Goal: Find specific page/section: Find specific page/section

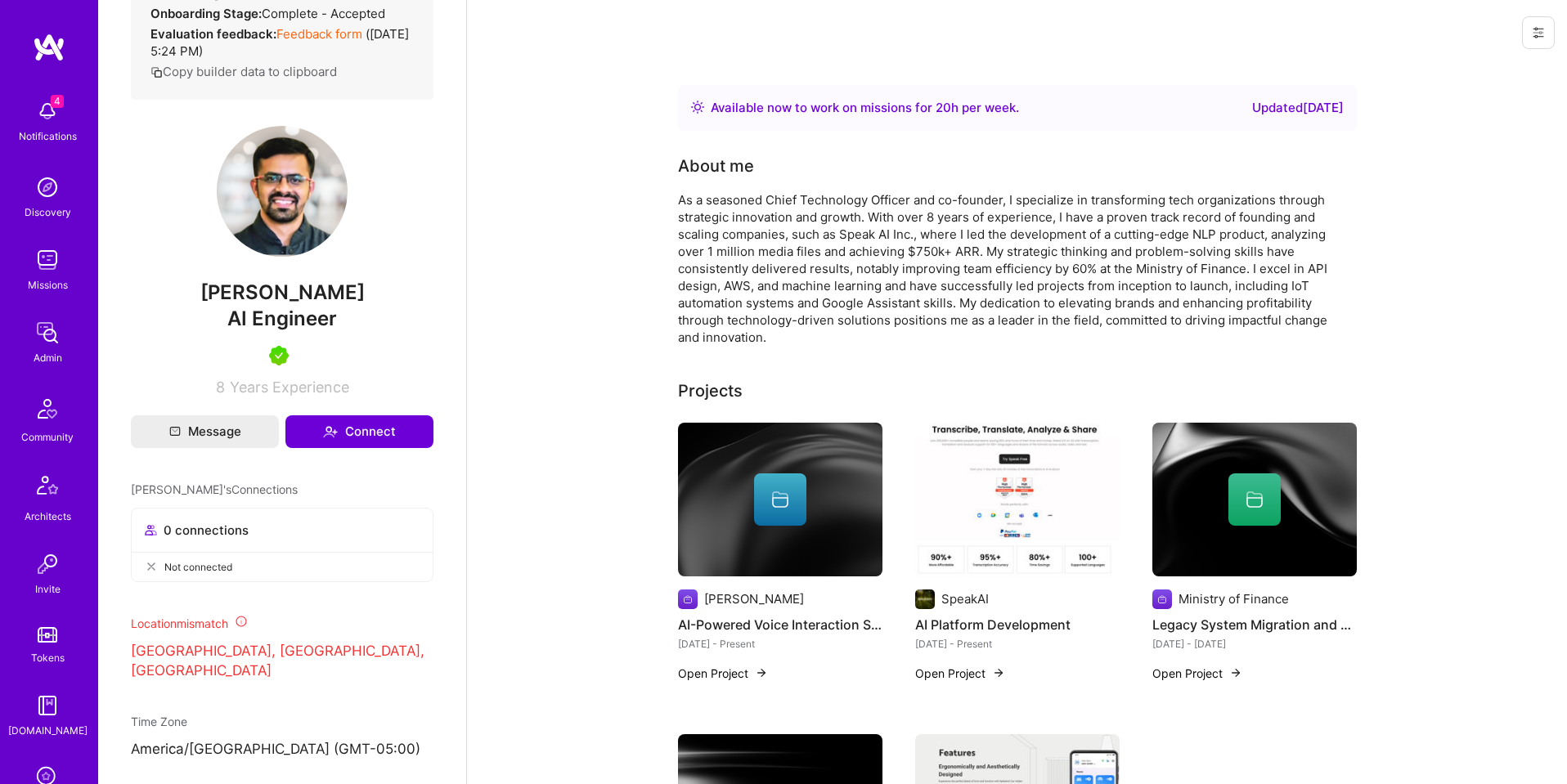
scroll to position [359, 0]
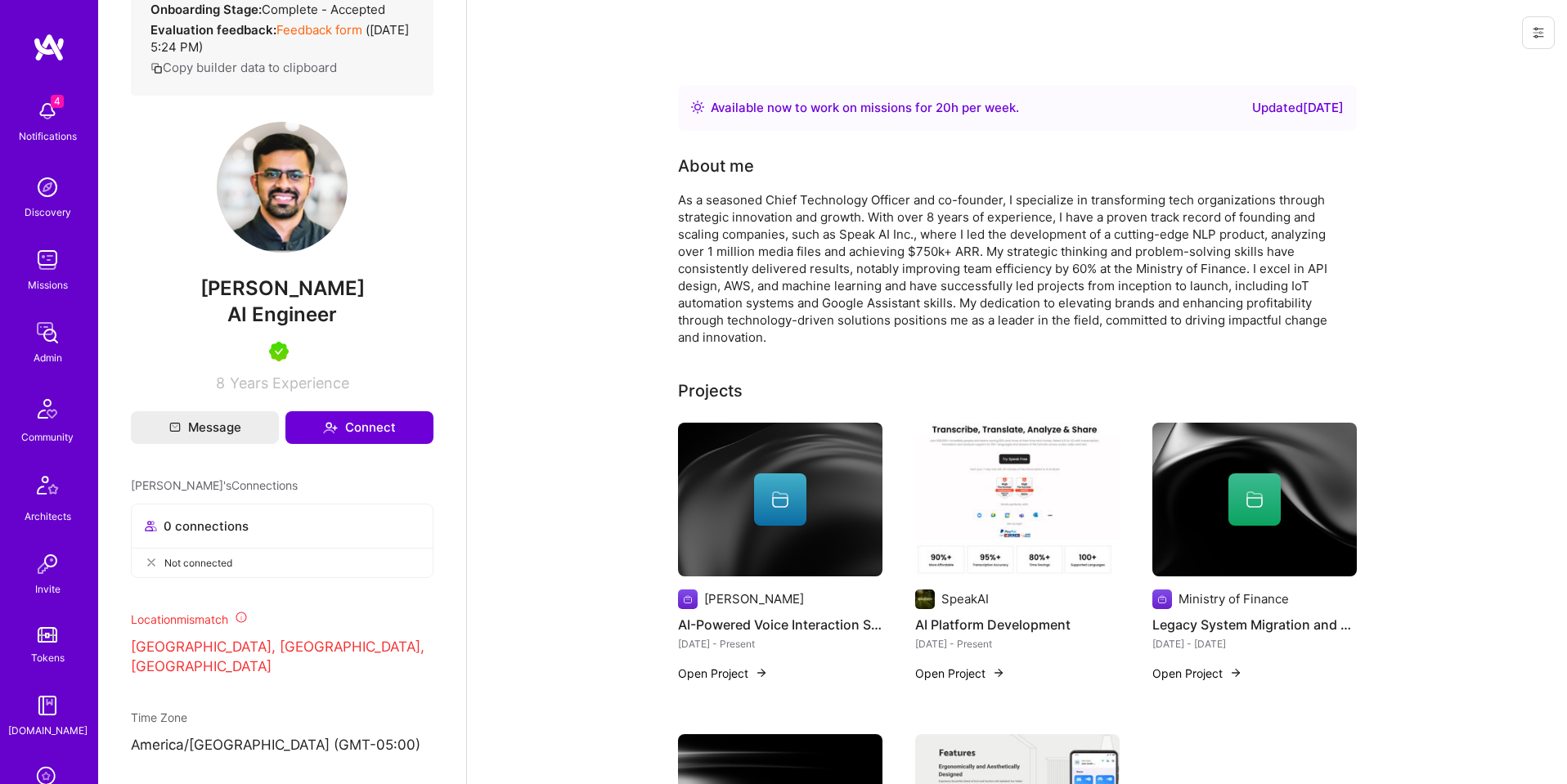
click at [42, 341] on img at bounding box center [47, 333] width 33 height 33
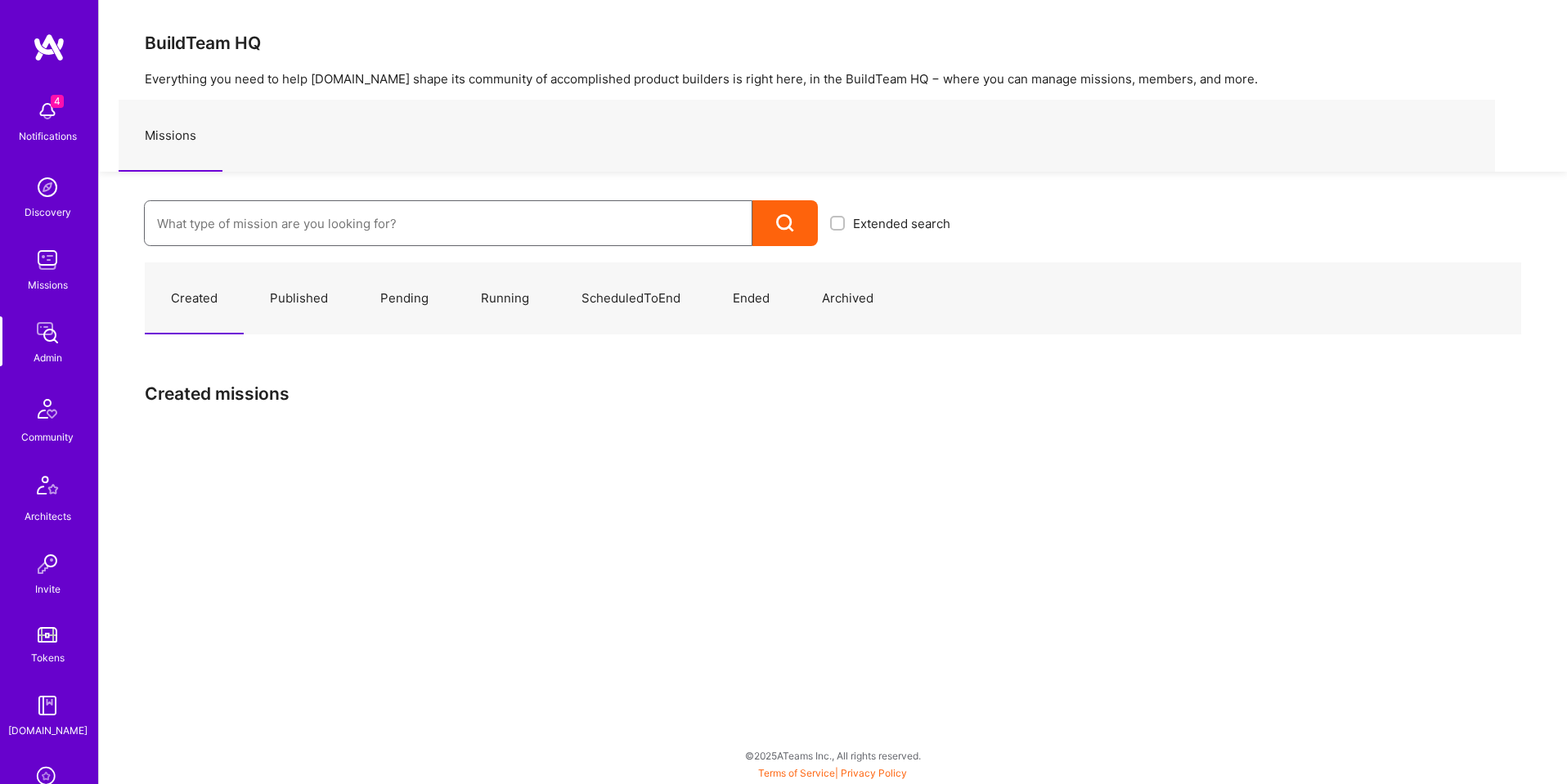
click at [400, 223] on input at bounding box center [448, 223] width 582 height 42
paste input "Kraken - Delivery and Migration Agentic Platform"
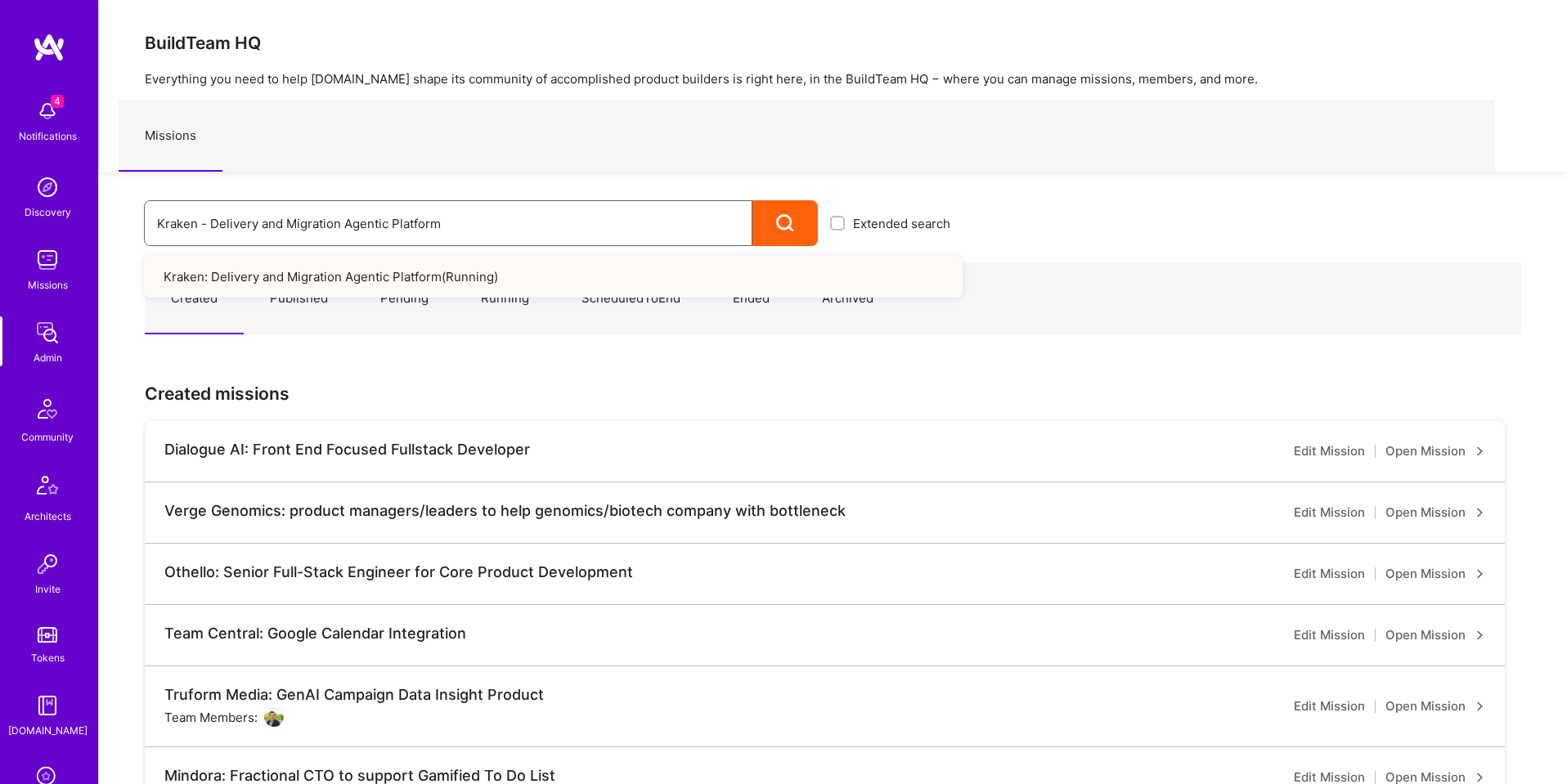
type input "Kraken - Delivery and Migration Agentic Platform"
click at [244, 275] on link "Kraken: Delivery and Migration Agentic Platform ( Running )" at bounding box center [553, 276] width 818 height 42
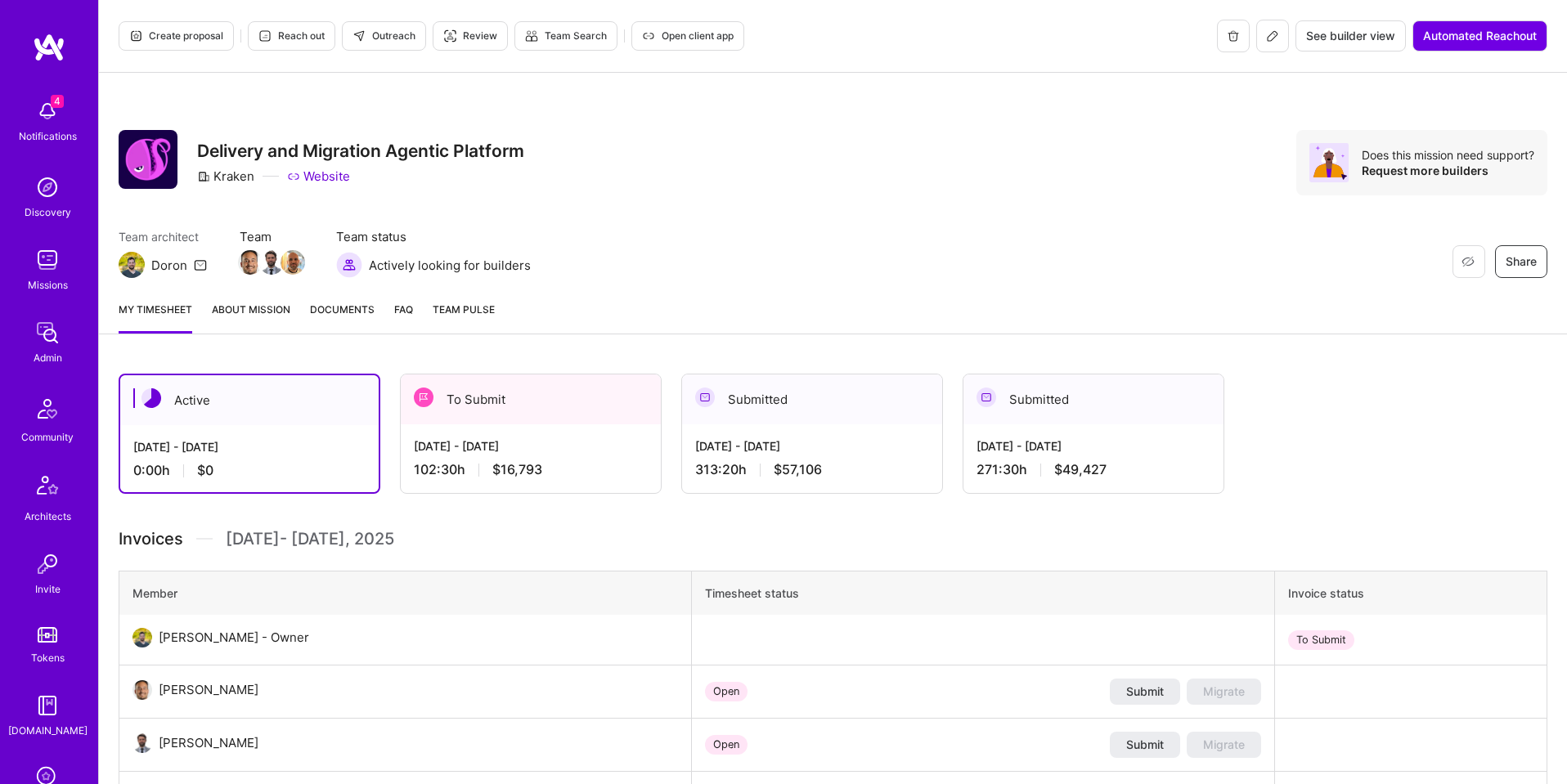
click at [1335, 26] on button "See builder view" at bounding box center [1350, 35] width 110 height 31
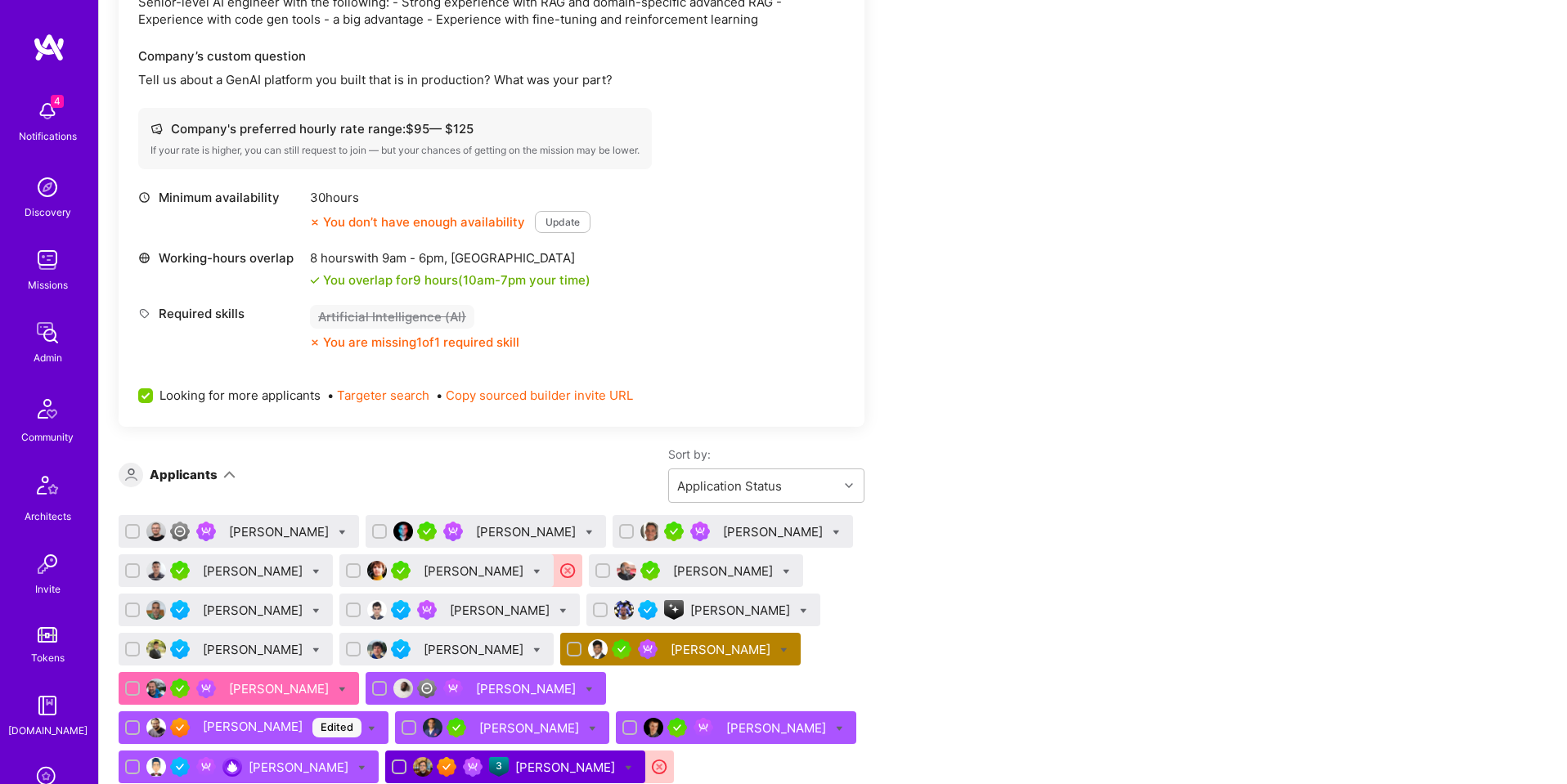
scroll to position [514, 0]
click at [46, 333] on img at bounding box center [47, 333] width 33 height 33
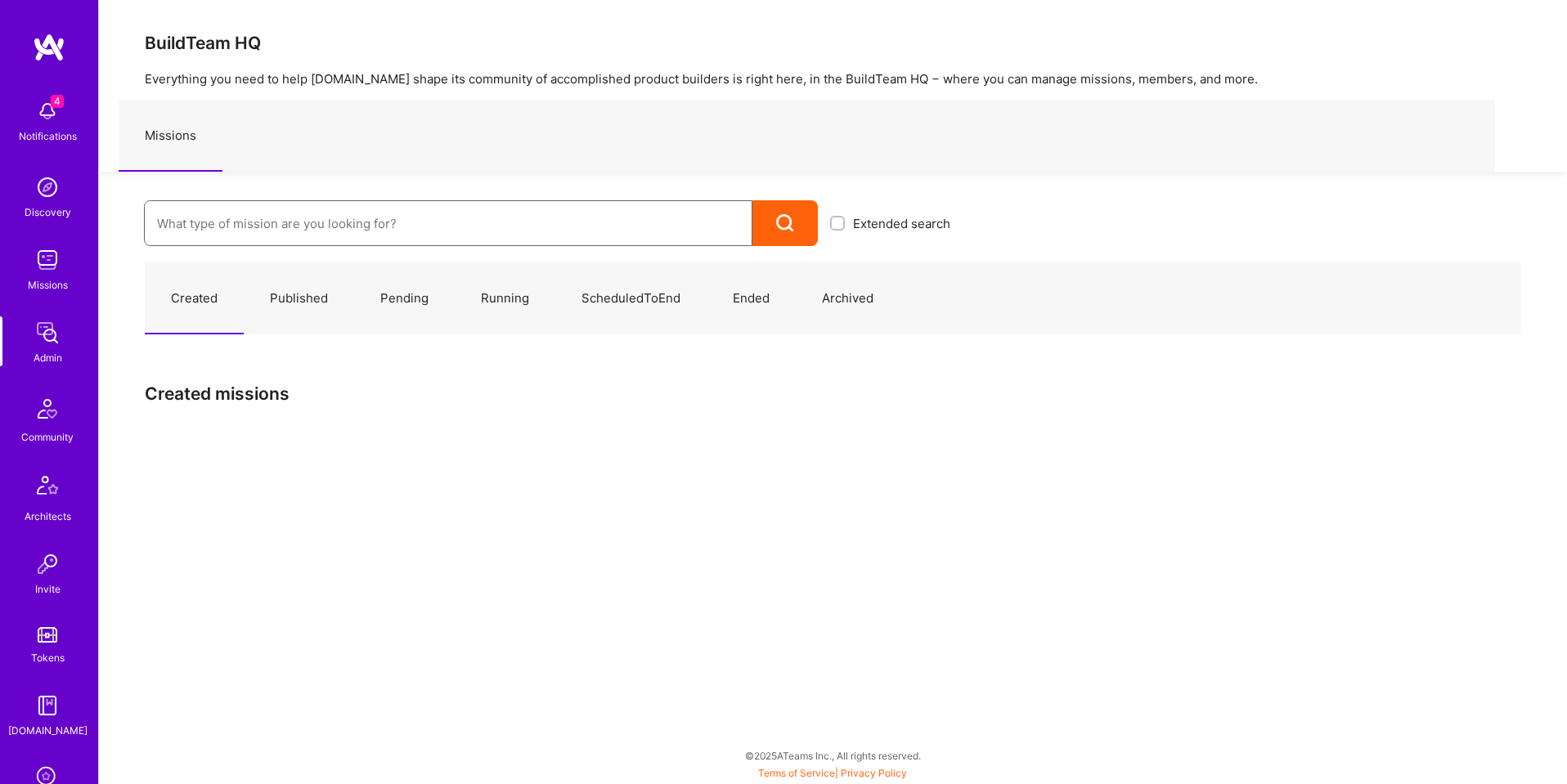
click at [370, 223] on input at bounding box center [448, 223] width 582 height 42
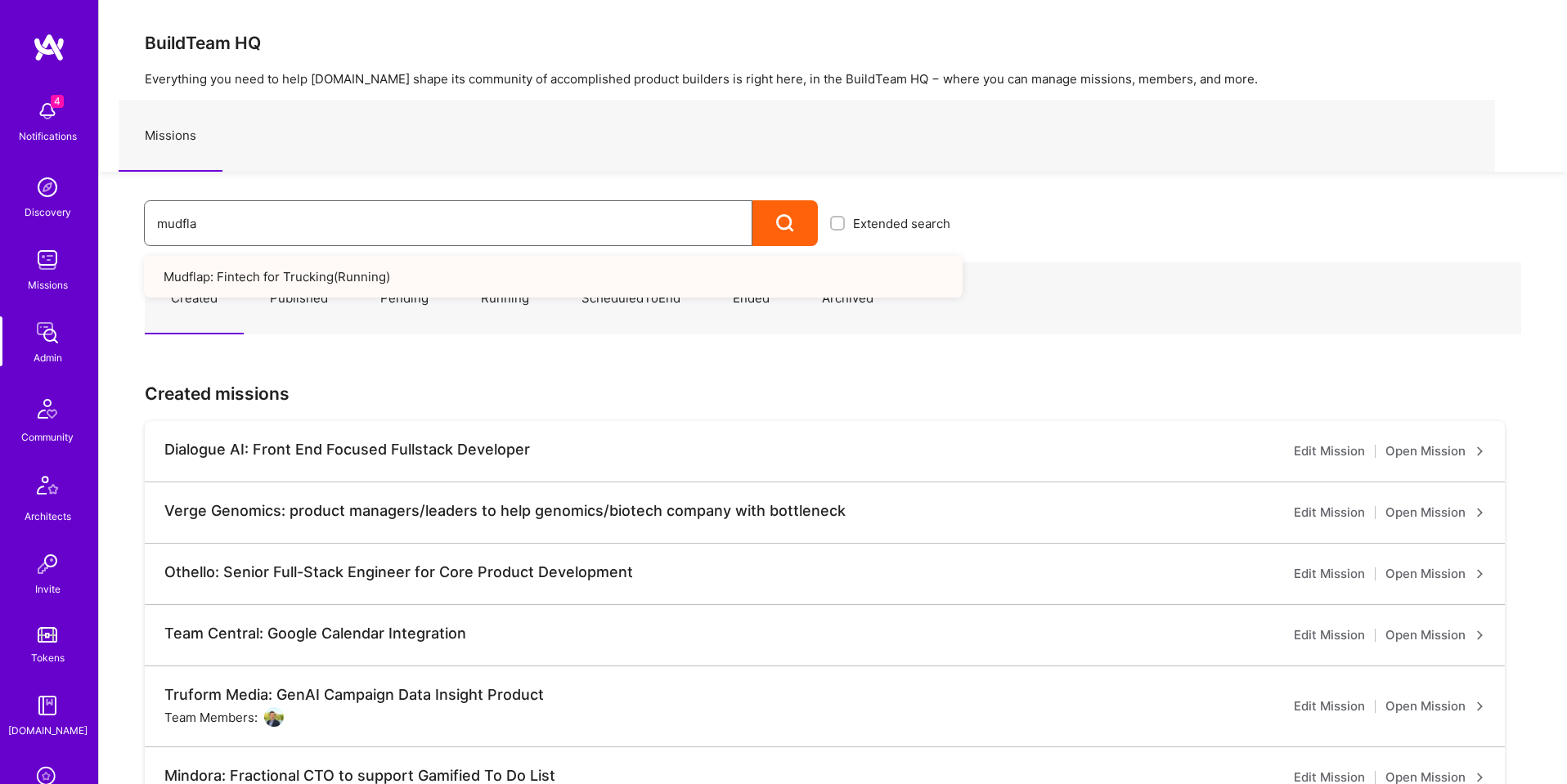
type input "mudfla"
click at [276, 284] on link "Mudflap: Fintech for Trucking ( Running )" at bounding box center [553, 276] width 818 height 42
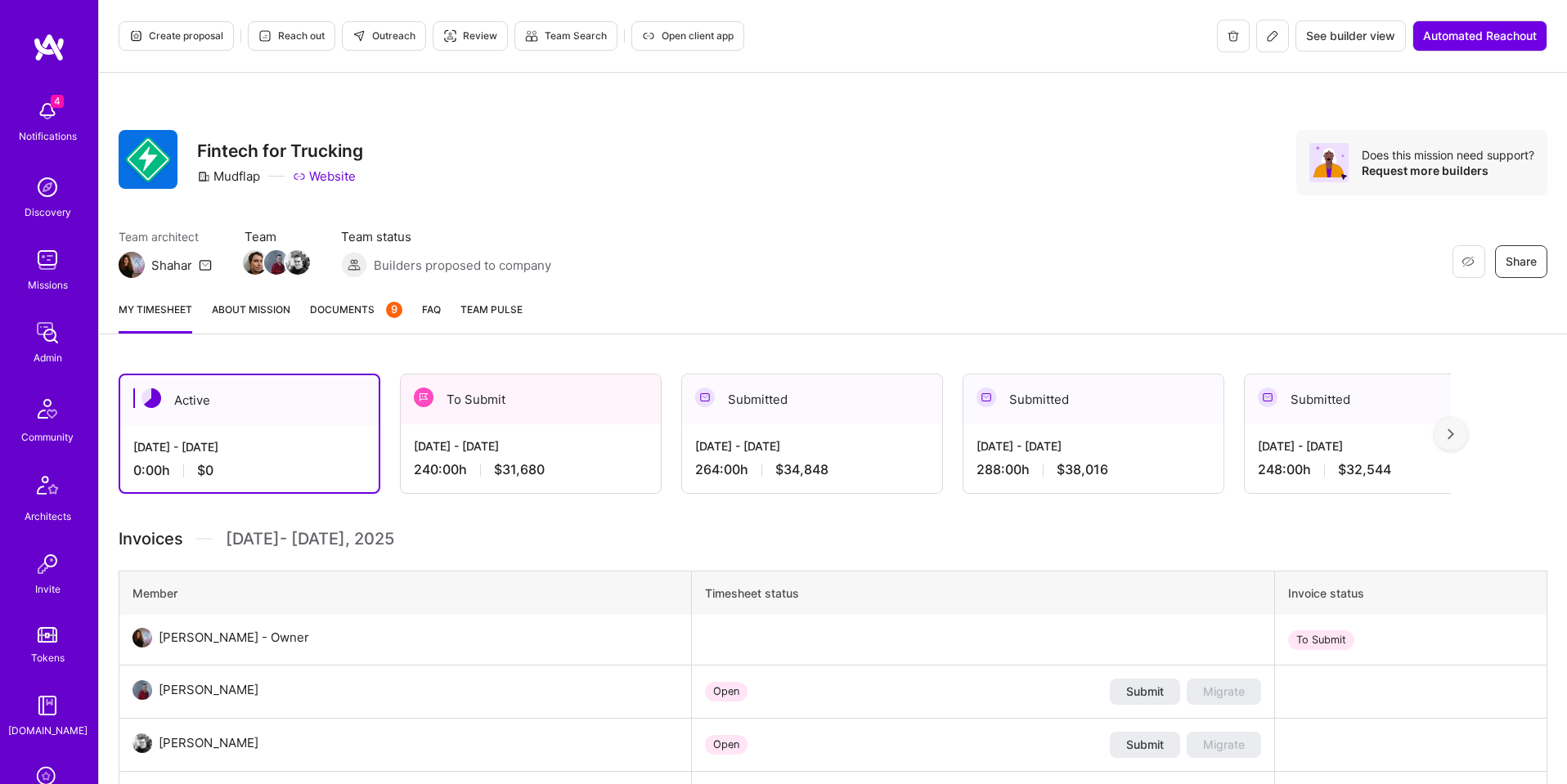
click at [666, 40] on span "Open client app" at bounding box center [687, 35] width 91 height 15
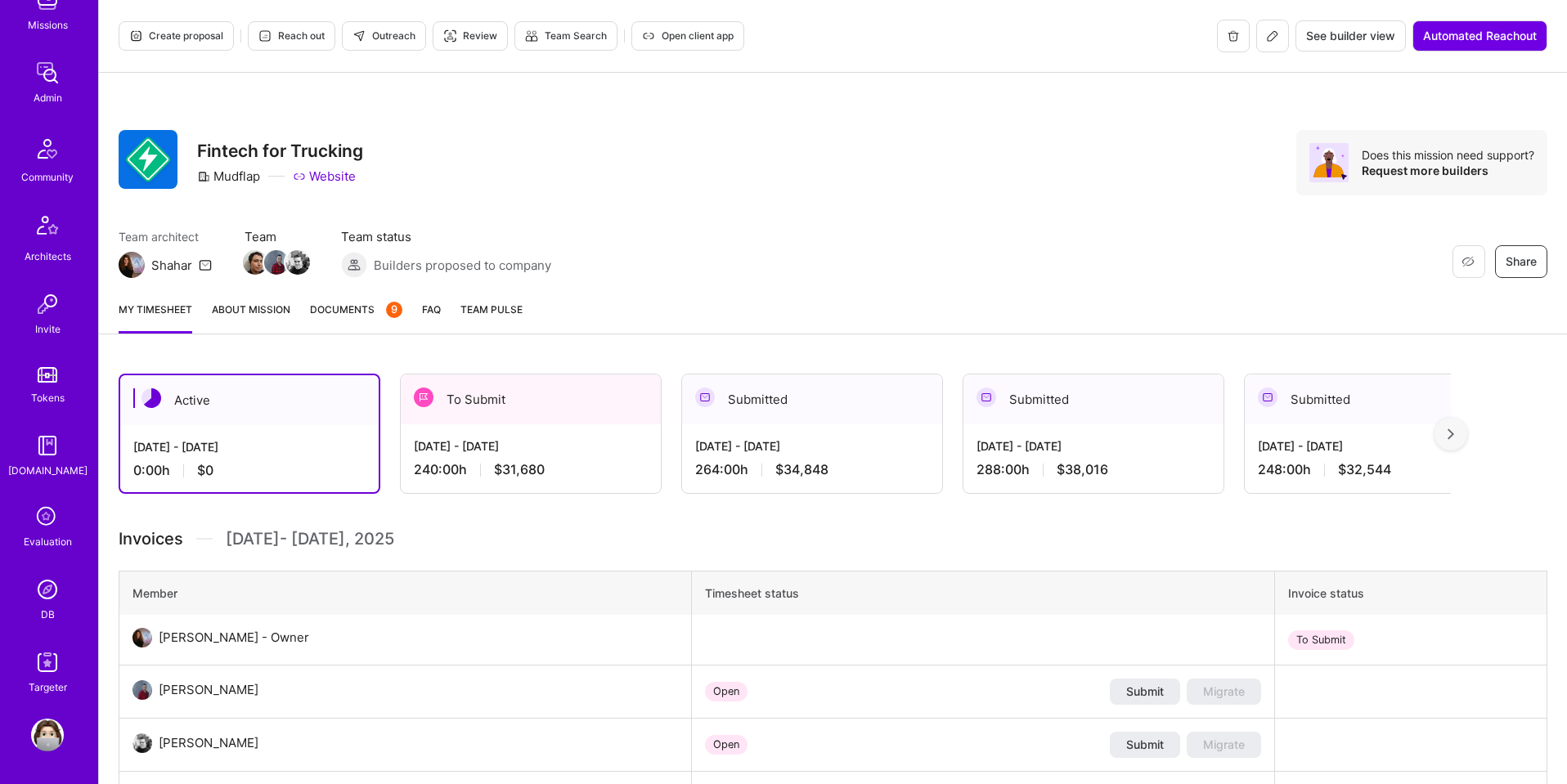
scroll to position [345, 0]
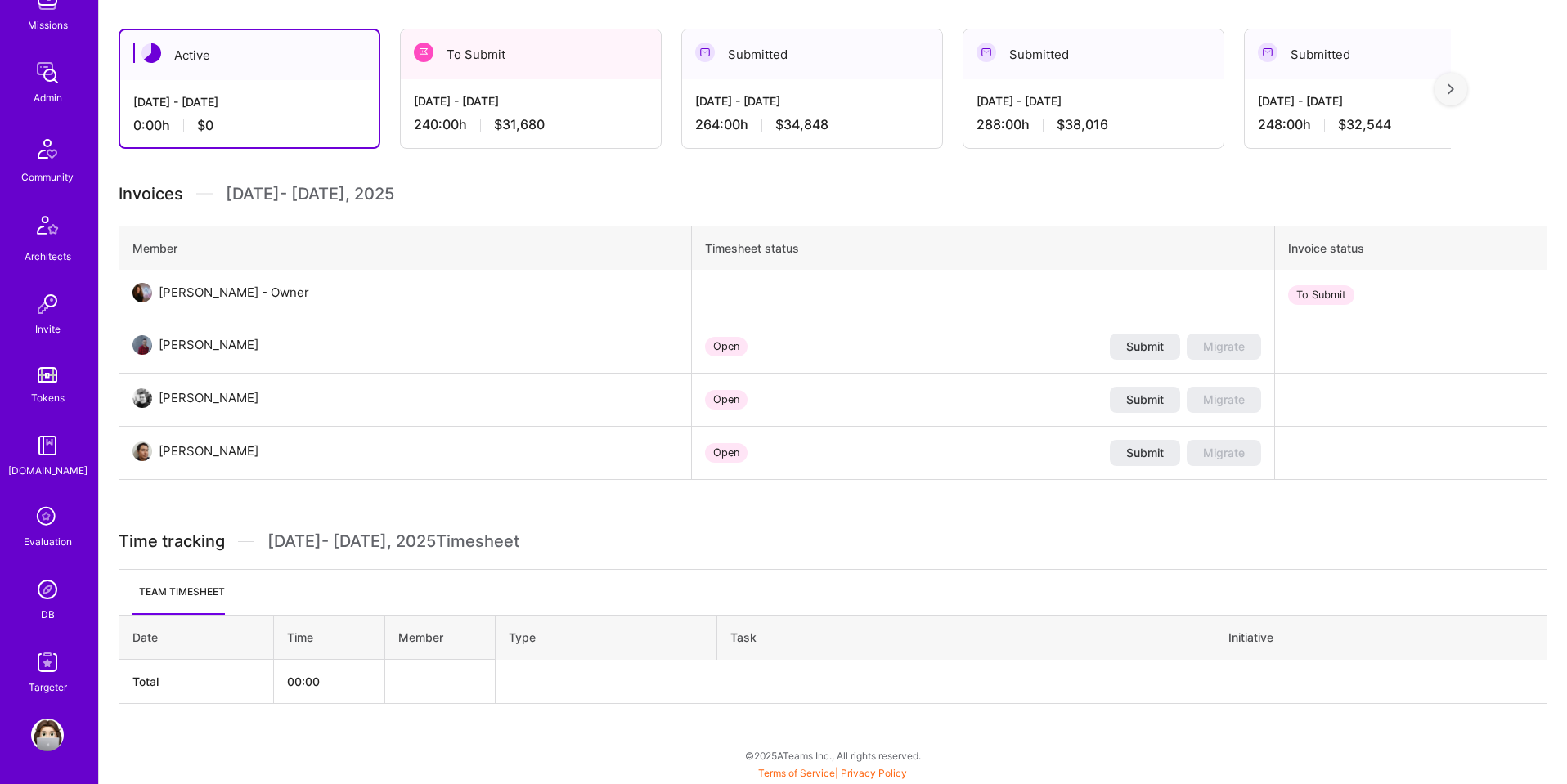
click at [56, 593] on img at bounding box center [47, 589] width 33 height 33
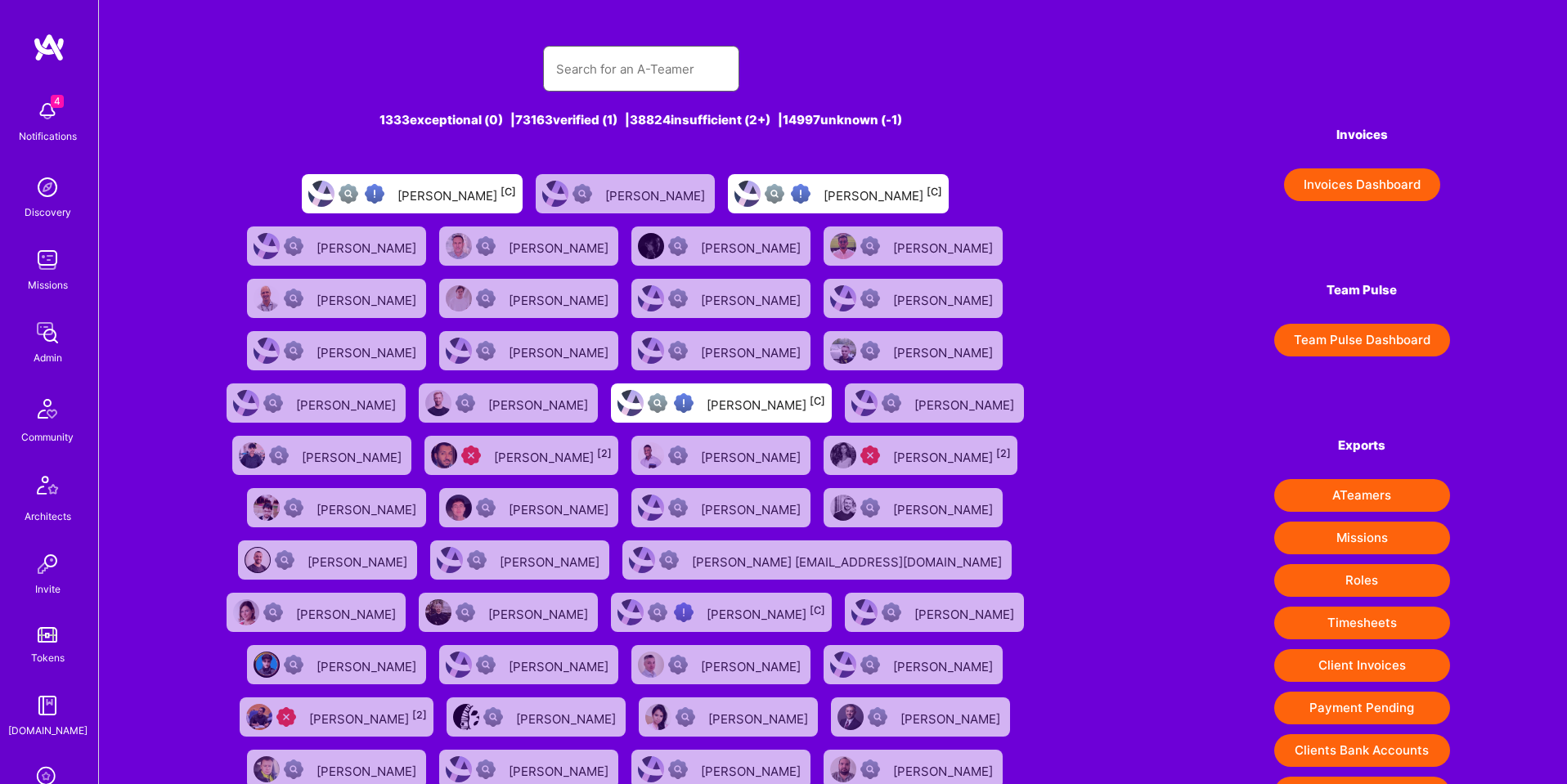
click at [581, 74] on input "text" at bounding box center [642, 68] width 170 height 42
paste input "https://platform.a.team/geoffreymccaleb"
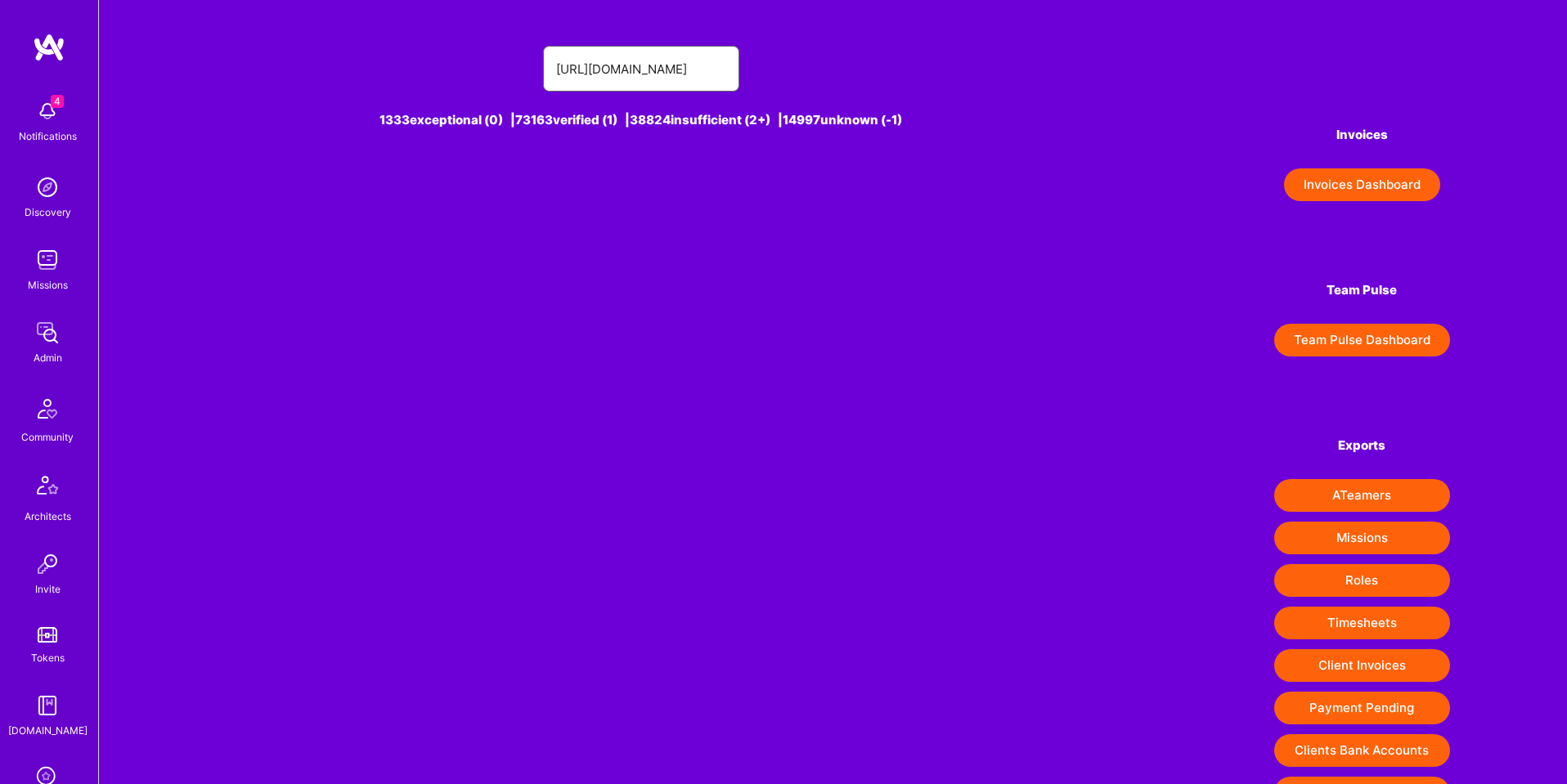
type input "https://platform.a.team/geoffreymccaleb"
